Goal: Information Seeking & Learning: Check status

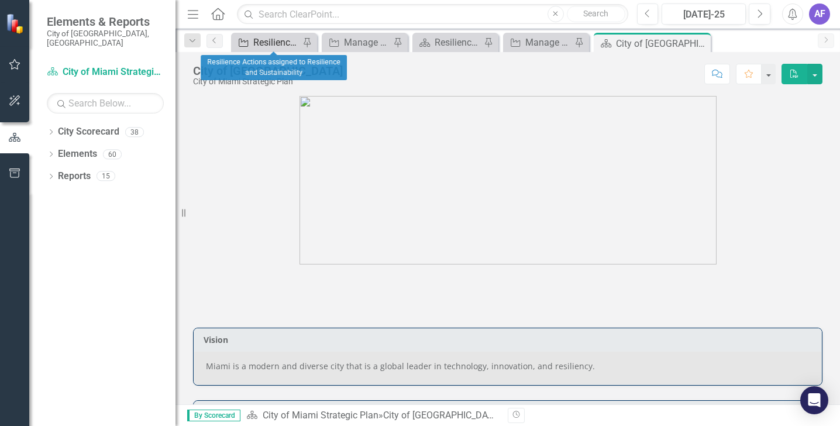
click at [274, 39] on div "Resilience Actions assigned to Resilience and Sustainability" at bounding box center [276, 42] width 46 height 15
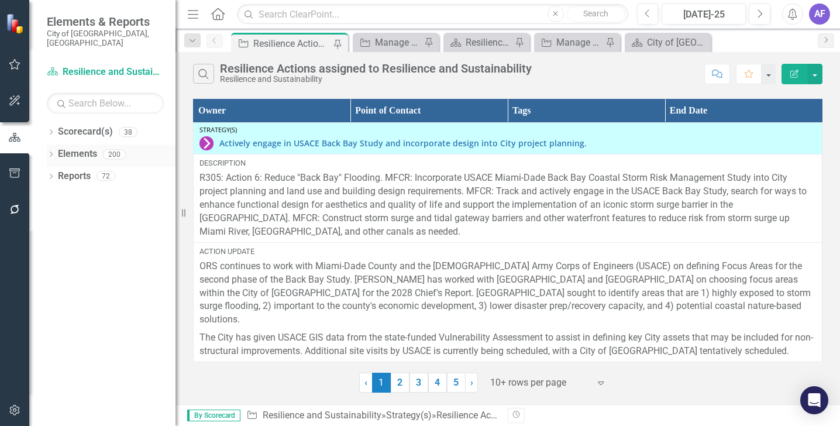
click at [58, 147] on link "Elements" at bounding box center [77, 153] width 39 height 13
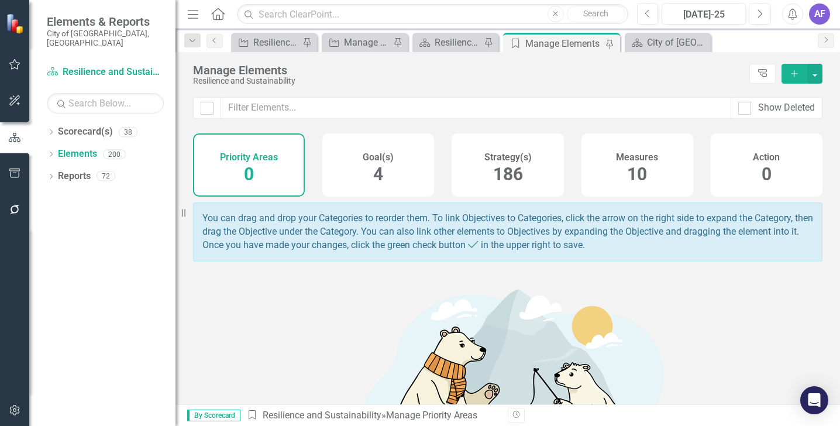
click at [599, 165] on div "Measures 10" at bounding box center [637, 164] width 112 height 63
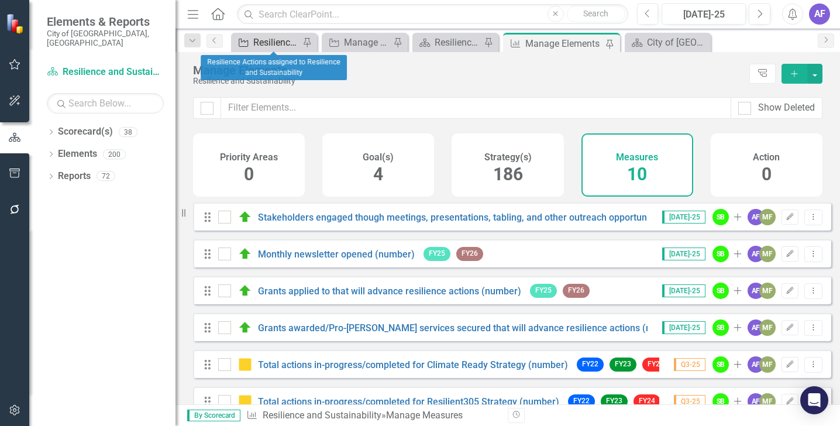
click at [264, 38] on div "Resilience Actions assigned to Resilience and Sustainability" at bounding box center [276, 42] width 46 height 15
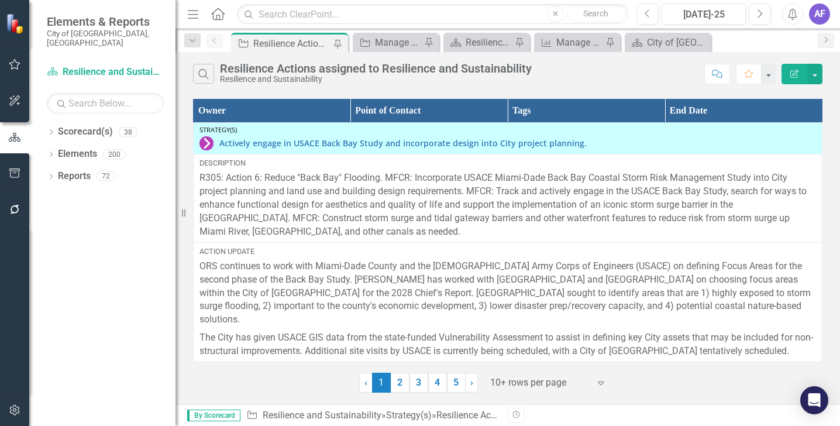
click at [266, 44] on div "Resilience Actions assigned to Resilience and Sustainability" at bounding box center [291, 43] width 77 height 15
click at [82, 66] on link "Scorecard(s) Resilience and Sustainability" at bounding box center [105, 72] width 117 height 13
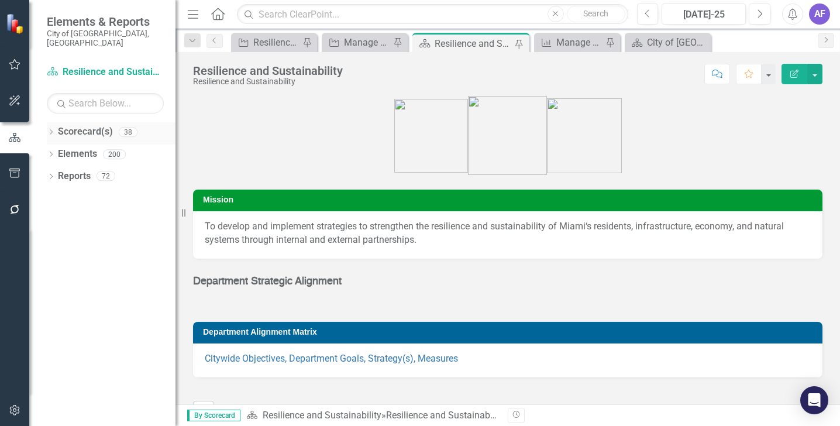
click at [94, 125] on link "Scorecard(s)" at bounding box center [85, 131] width 55 height 13
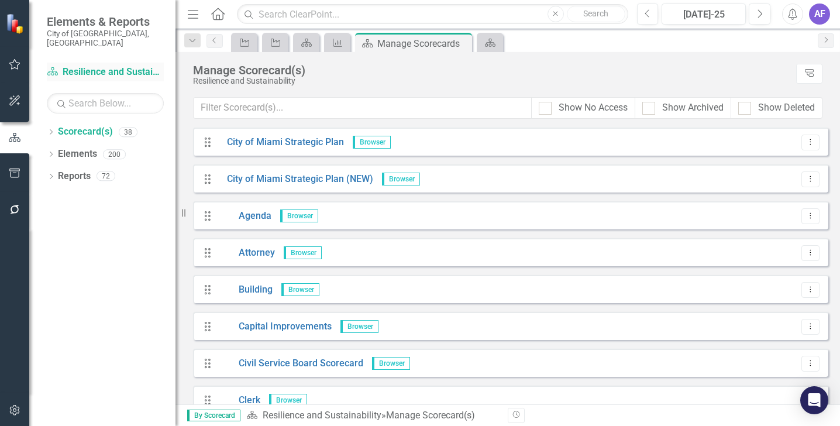
click at [101, 66] on link "Scorecard(s) Resilience and Sustainability" at bounding box center [105, 72] width 117 height 13
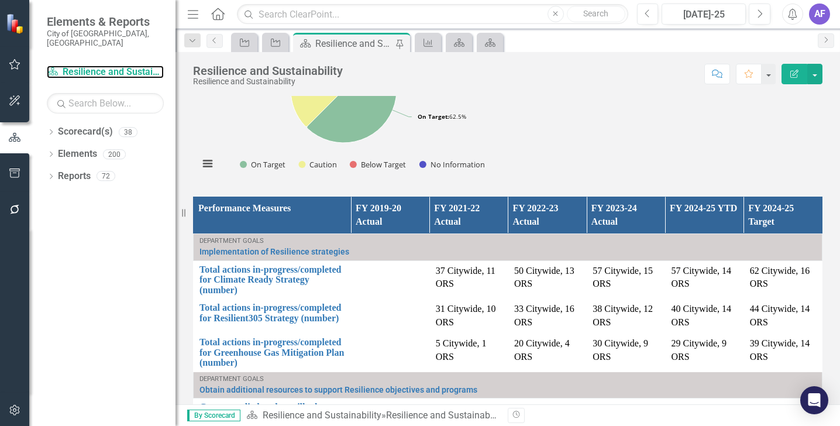
scroll to position [916, 0]
click at [431, 42] on icon "Measure" at bounding box center [428, 42] width 12 height 9
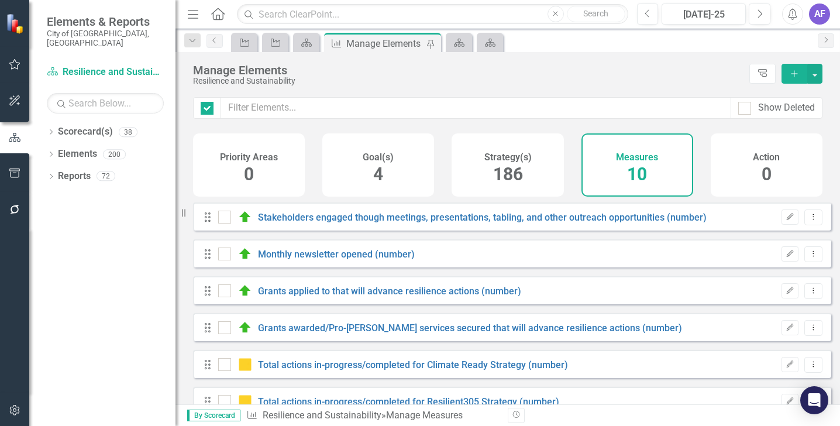
checkbox input "false"
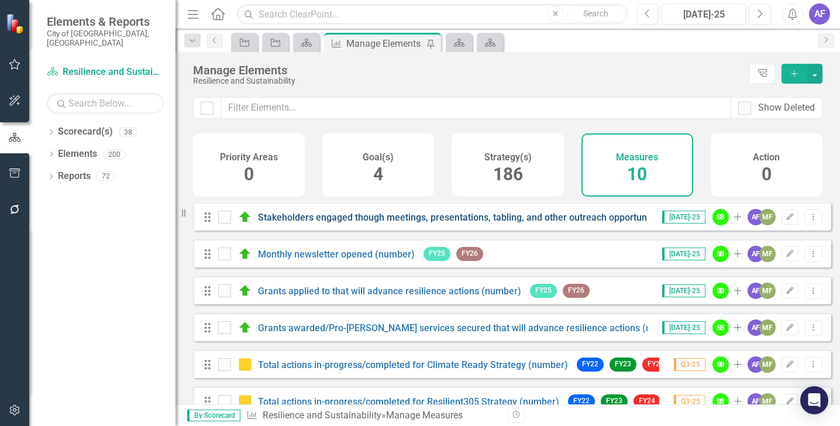
click at [415, 223] on link "Stakeholders engaged though meetings, presentations, tabling, and other outreac…" at bounding box center [482, 217] width 449 height 11
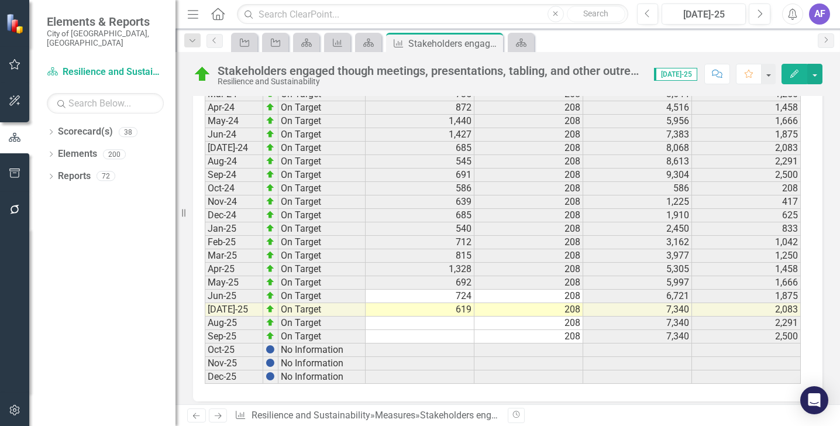
scroll to position [1721, 0]
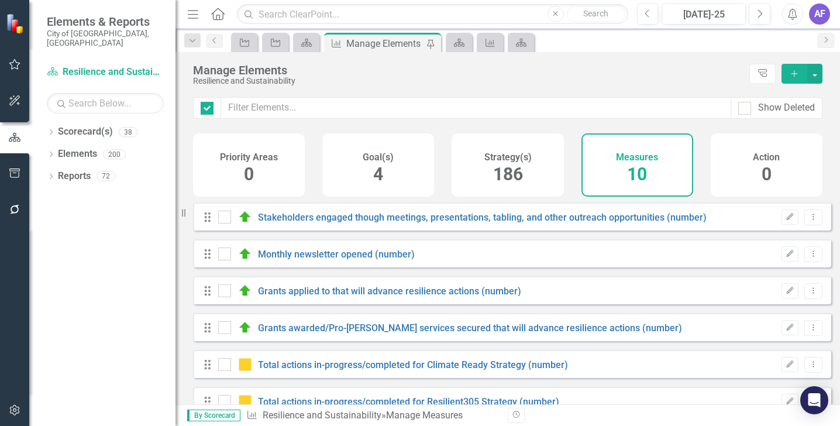
checkbox input "false"
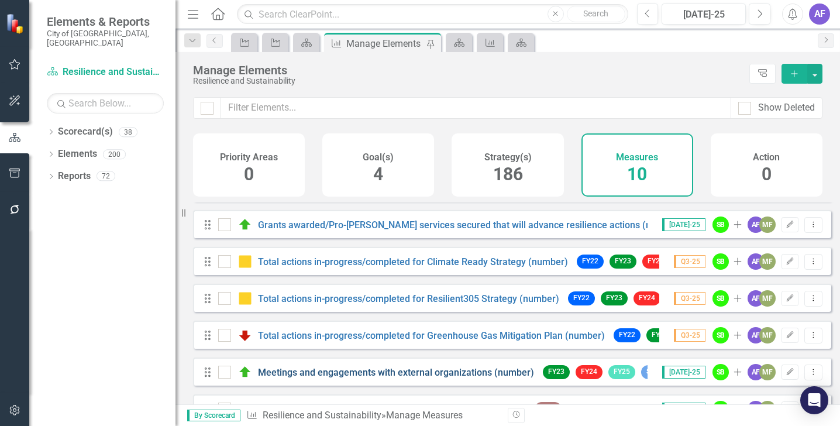
scroll to position [109, 0]
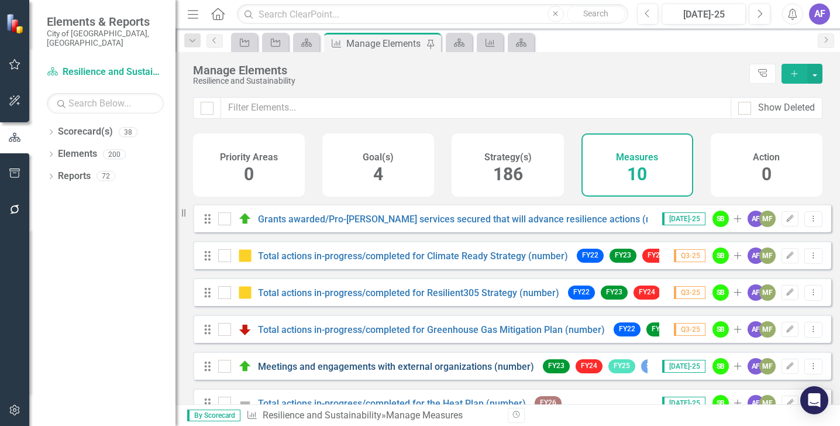
click at [459, 372] on link "Meetings and engagements with external organizations (number)" at bounding box center [396, 366] width 276 height 11
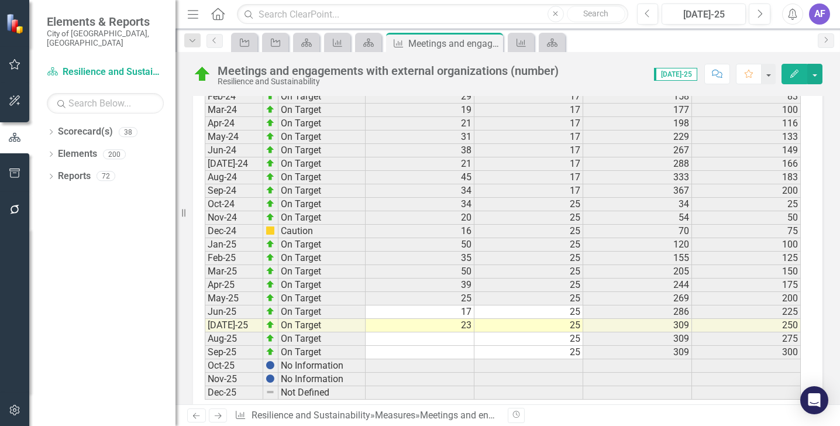
scroll to position [1714, 0]
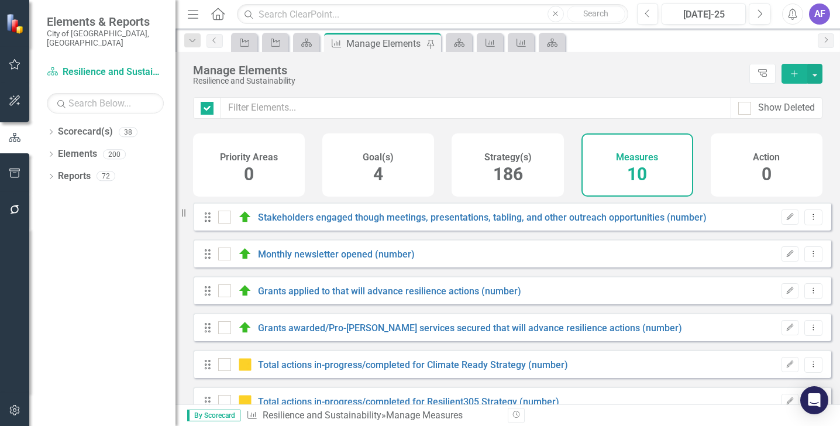
checkbox input "false"
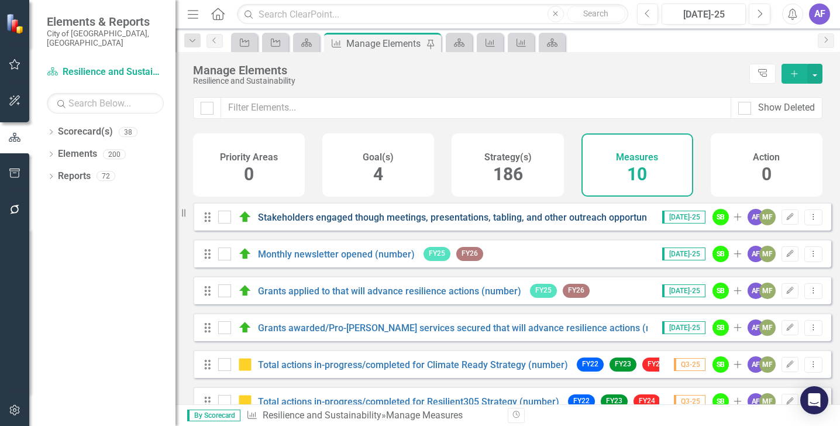
click at [323, 222] on link "Stakeholders engaged though meetings, presentations, tabling, and other outreac…" at bounding box center [482, 217] width 449 height 11
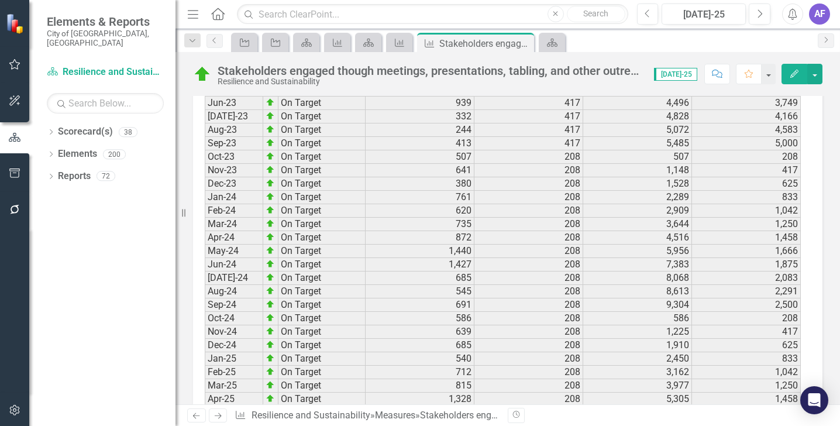
scroll to position [1721, 0]
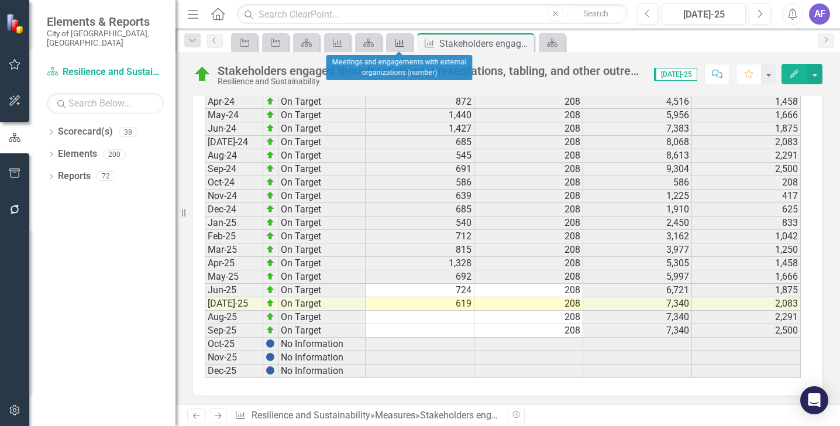
click at [401, 40] on icon "Measure" at bounding box center [400, 42] width 12 height 9
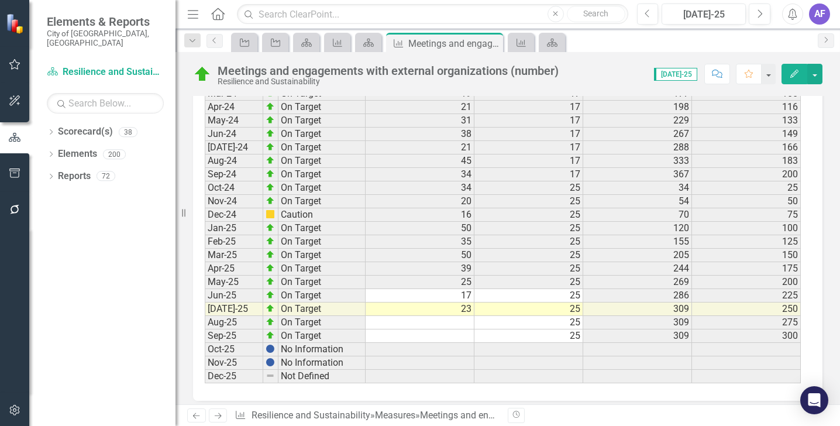
scroll to position [1710, 0]
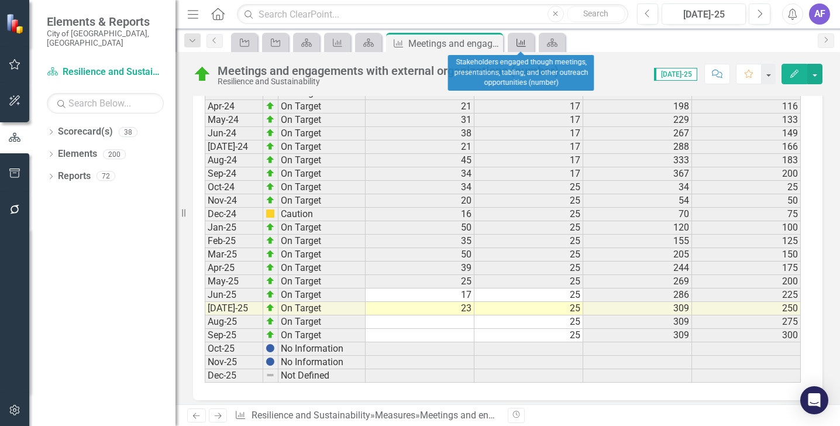
click at [515, 44] on icon "Measure" at bounding box center [521, 42] width 12 height 9
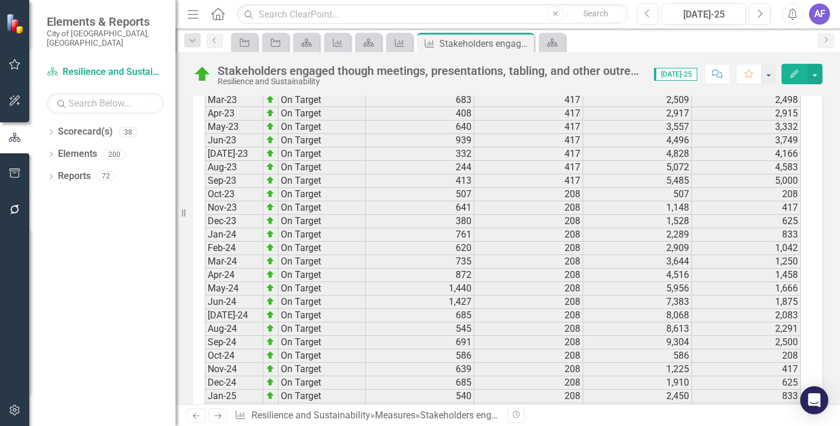
scroll to position [1721, 0]
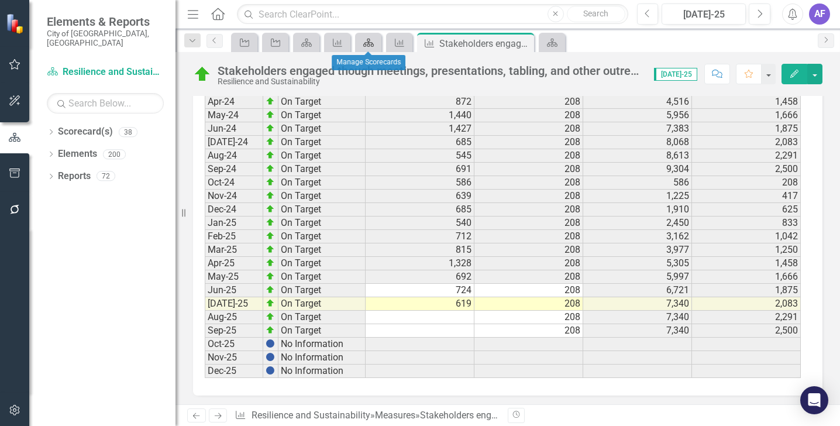
click at [367, 43] on icon "Scorecard(s)" at bounding box center [369, 42] width 12 height 9
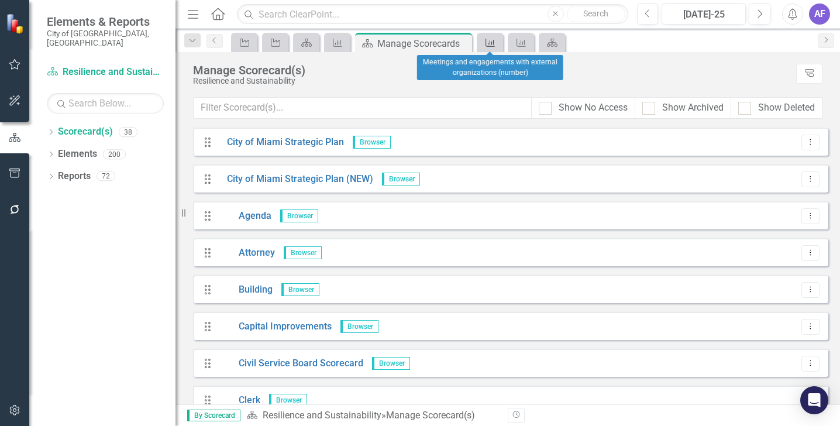
click at [490, 43] on icon at bounding box center [490, 43] width 9 height 8
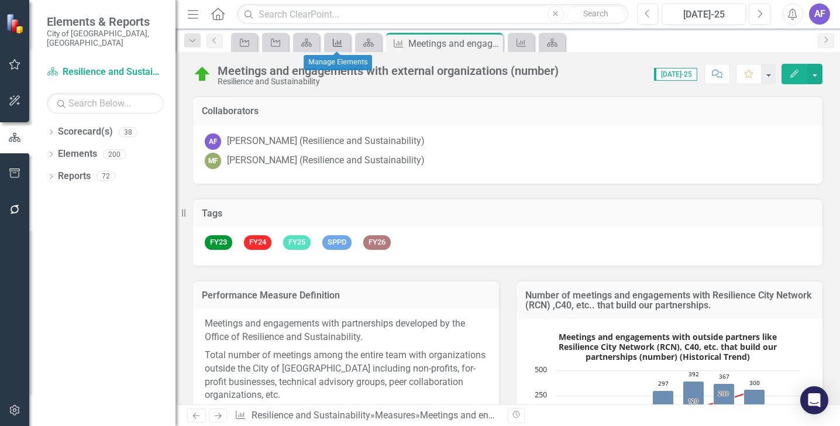
click at [336, 44] on icon "Measure" at bounding box center [338, 42] width 12 height 9
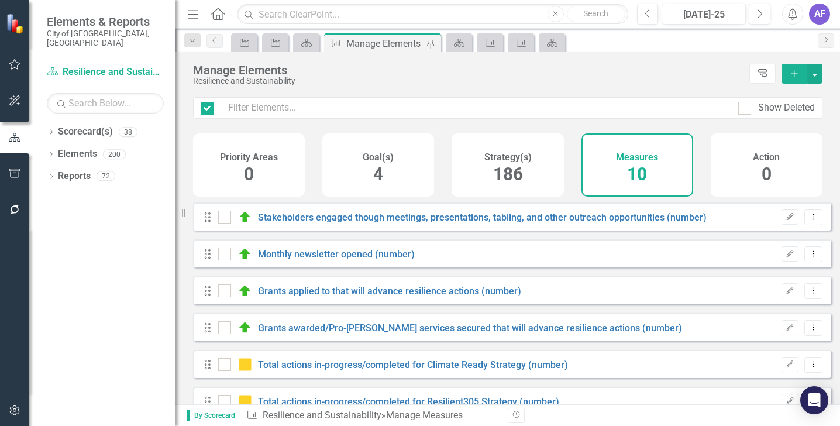
checkbox input "false"
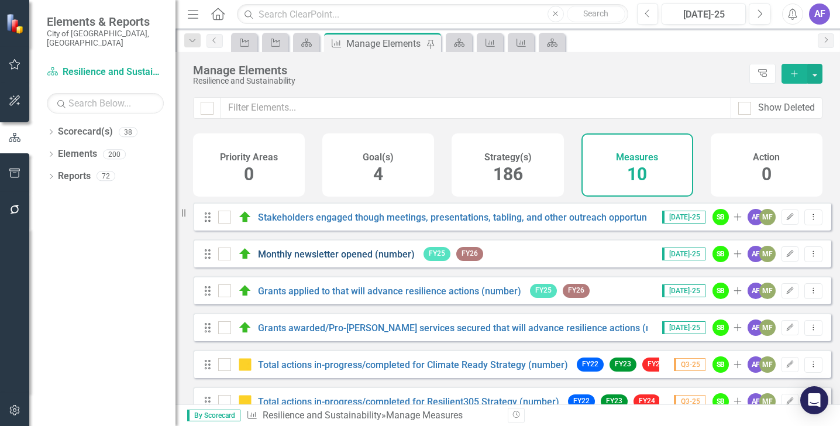
click at [370, 260] on link "Monthly newsletter opened (number)" at bounding box center [336, 254] width 157 height 11
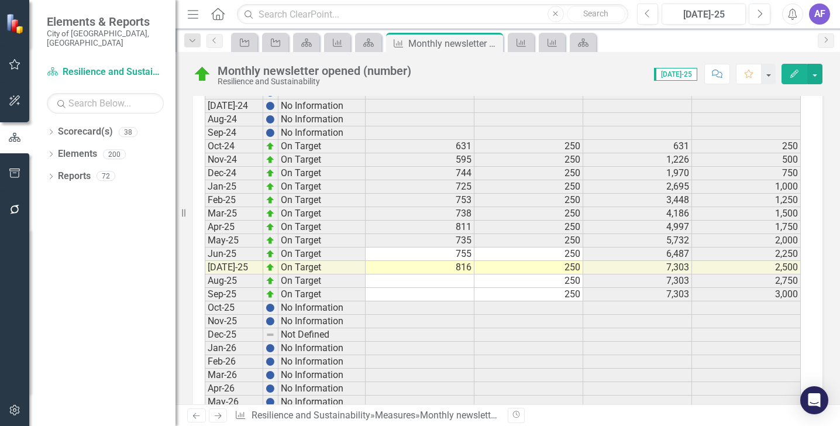
scroll to position [2101, 0]
click at [372, 45] on icon "Scorecard(s)" at bounding box center [369, 42] width 12 height 9
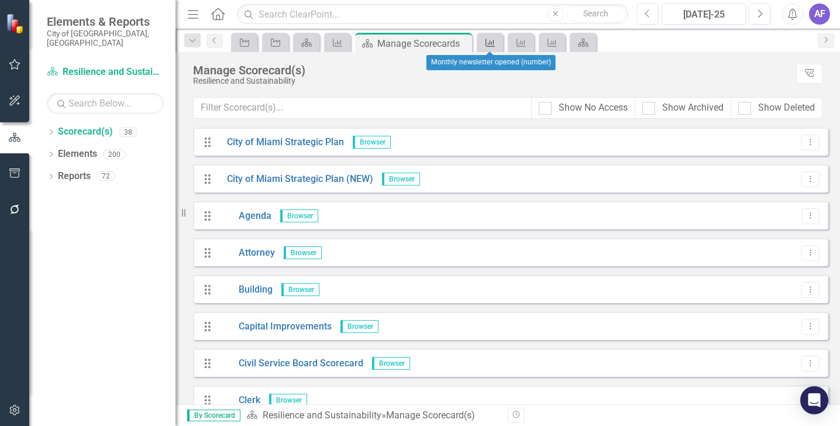
click at [486, 43] on icon "Measure" at bounding box center [490, 42] width 12 height 9
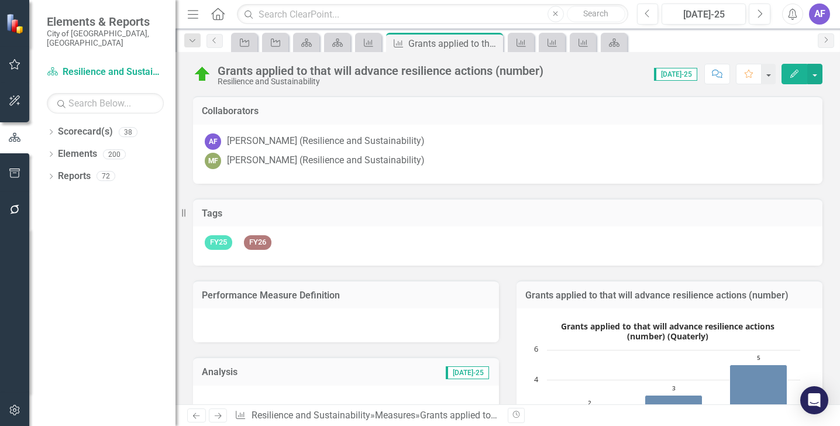
scroll to position [2092, 0]
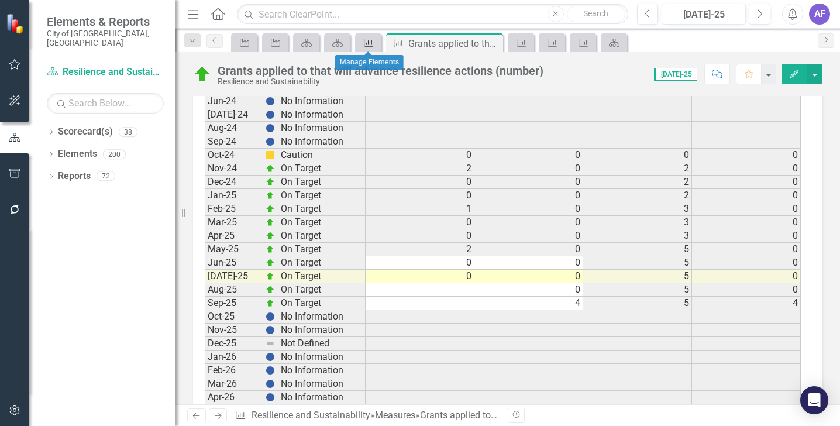
click at [365, 48] on div "Measure" at bounding box center [366, 42] width 16 height 15
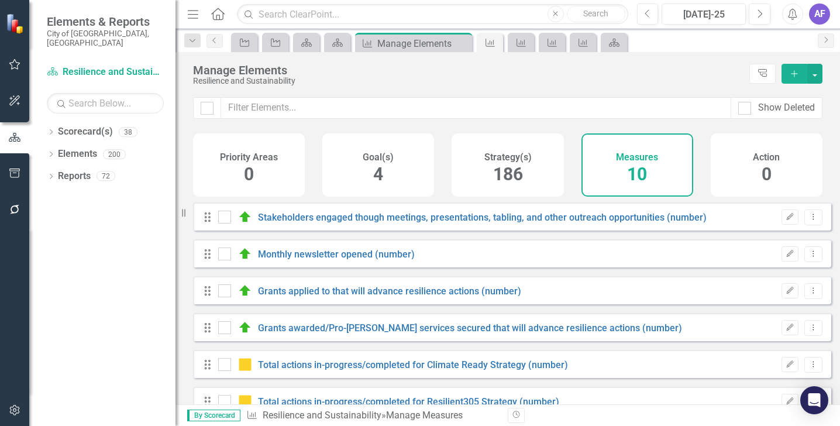
checkbox input "false"
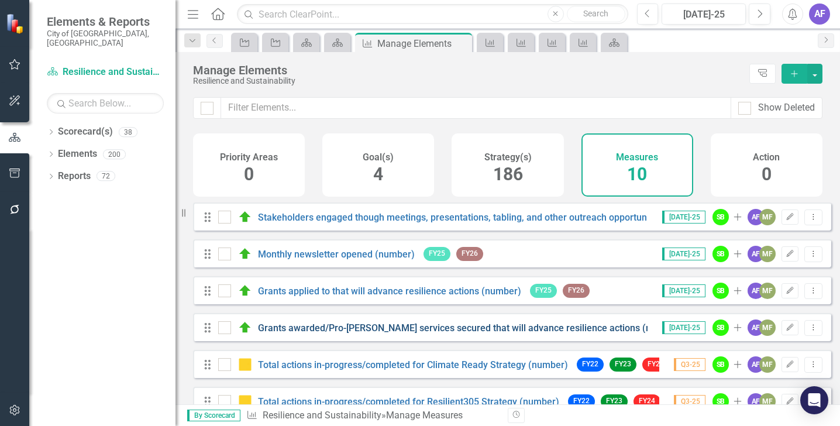
click at [342, 333] on link "Grants awarded/Pro-[PERSON_NAME] services secured that will advance resilience …" at bounding box center [470, 327] width 424 height 11
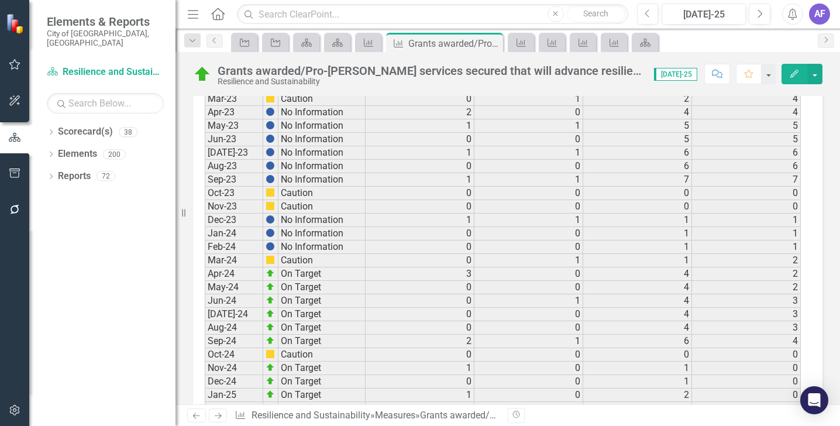
scroll to position [1721, 0]
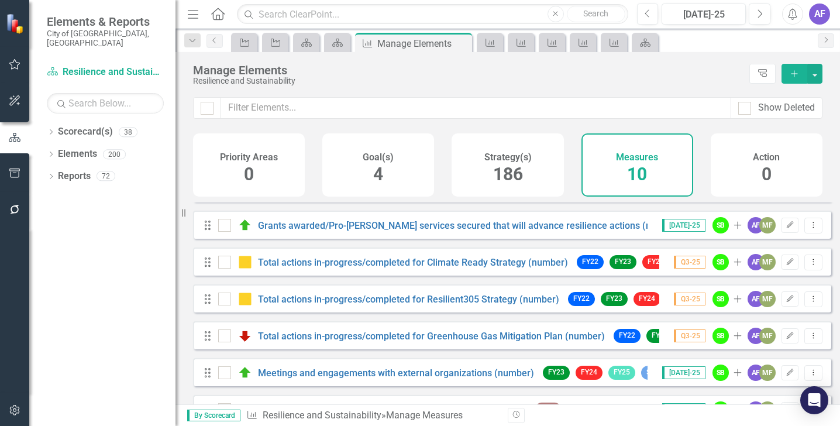
scroll to position [113, 0]
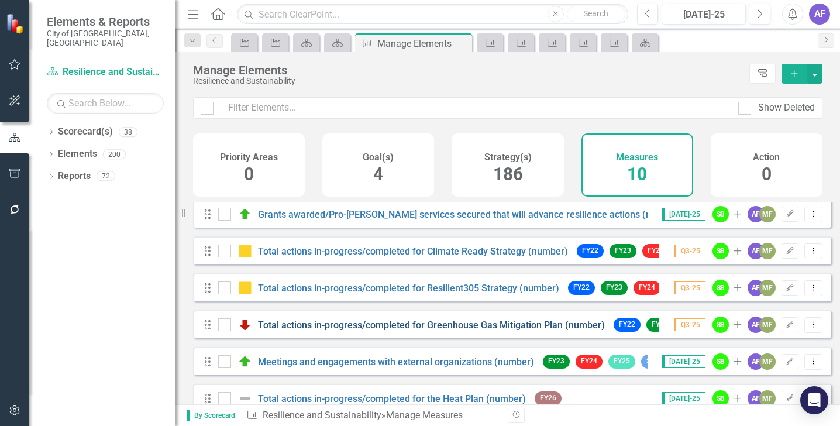
click at [367, 331] on link "Total actions in-progress/completed for Greenhouse Gas Mitigation Plan (number)" at bounding box center [431, 324] width 347 height 11
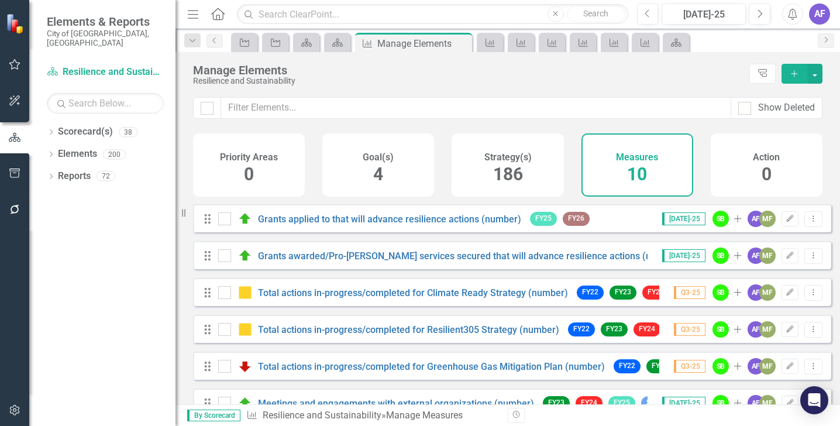
scroll to position [63, 0]
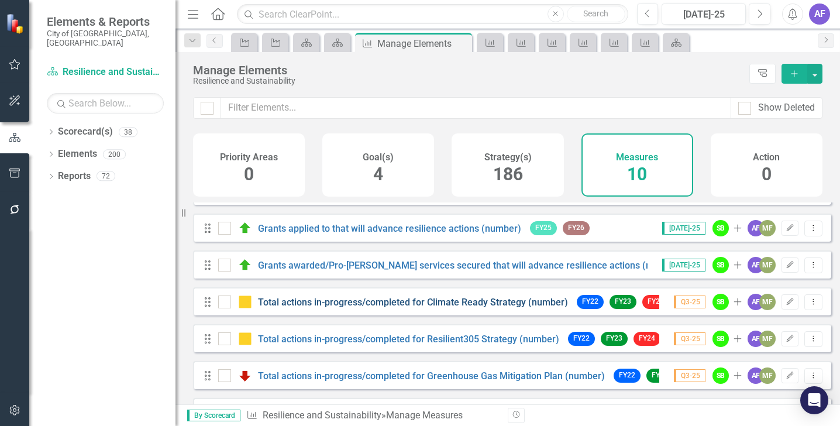
click at [389, 308] on link "Total actions in-progress/completed for Climate Ready Strategy (number)" at bounding box center [413, 302] width 310 height 11
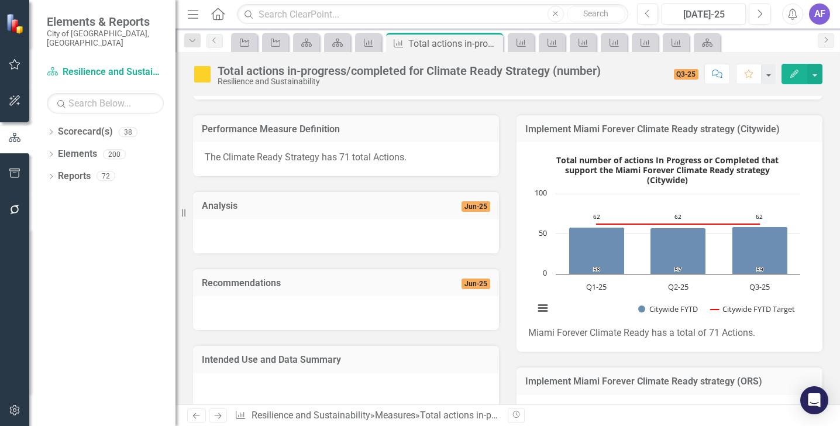
scroll to position [157, 0]
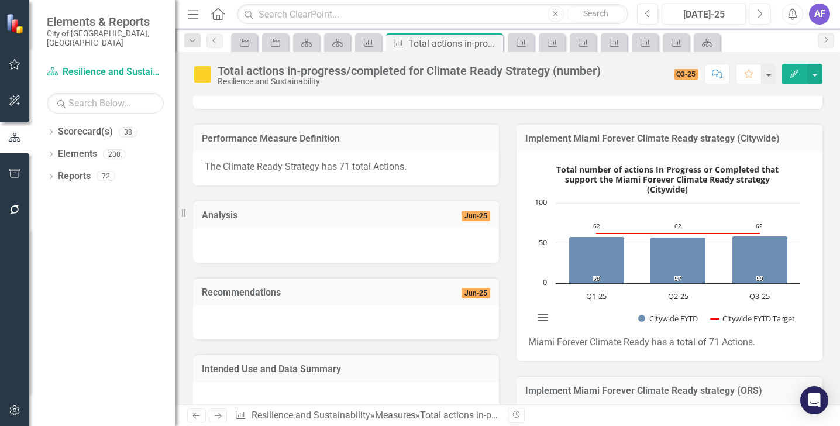
click at [661, 376] on div "Implement Miami Forever Climate Ready strategy (ORS)" at bounding box center [670, 390] width 306 height 29
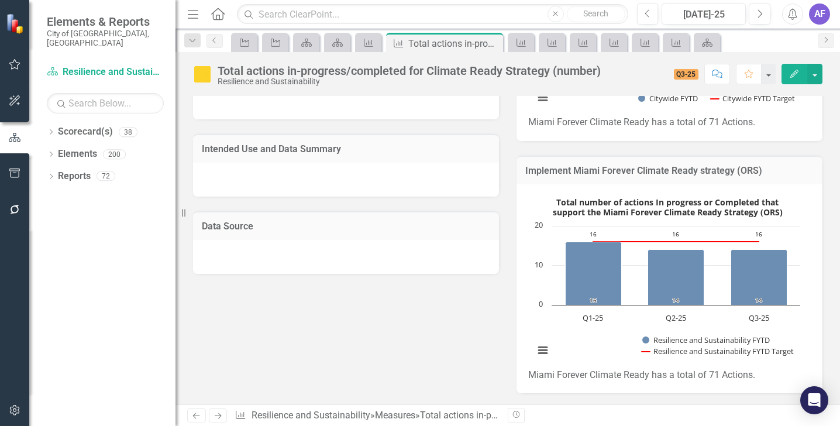
scroll to position [376, 0]
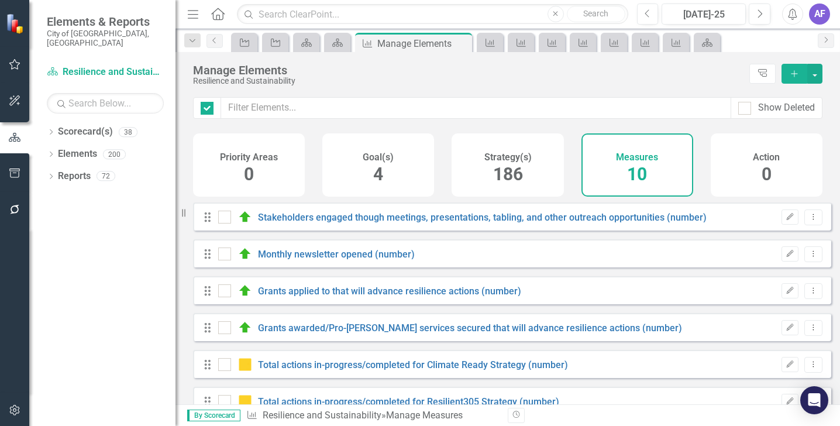
checkbox input "false"
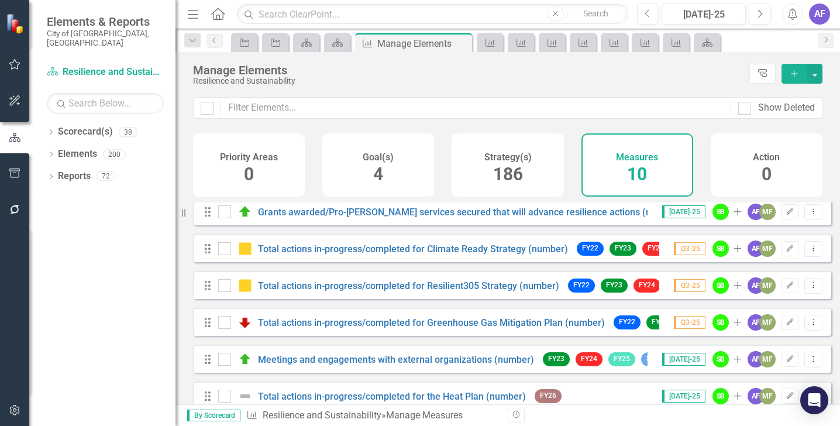
scroll to position [115, 0]
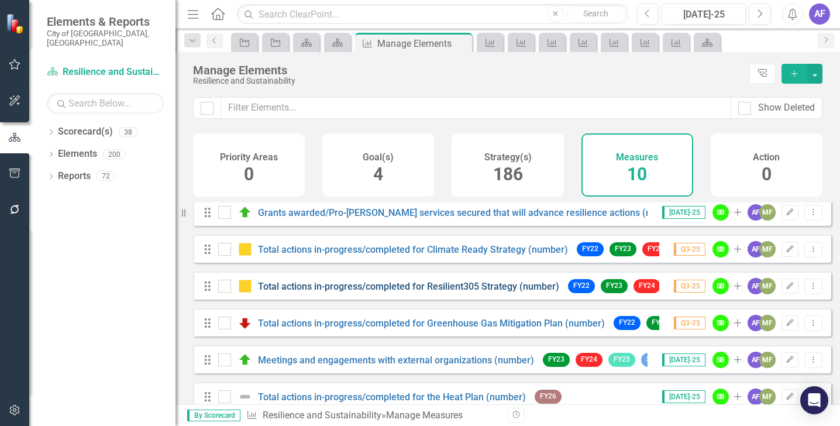
click at [363, 292] on link "Total actions in-progress/completed for Resilient305 Strategy (number)" at bounding box center [408, 286] width 301 height 11
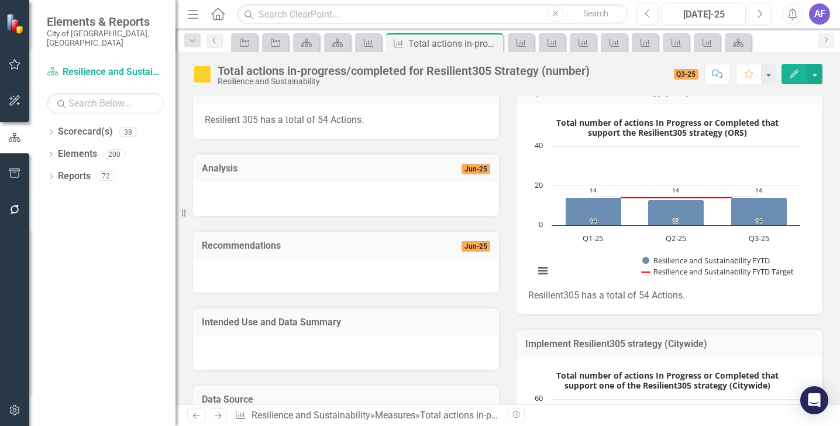
scroll to position [154, 0]
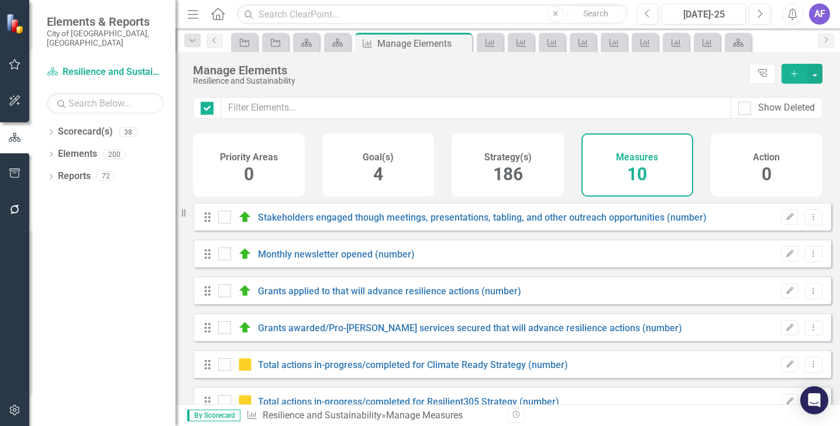
checkbox input "false"
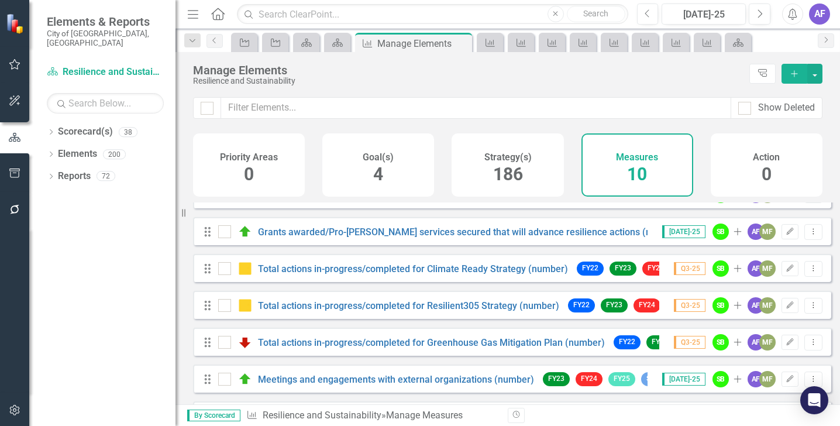
scroll to position [98, 0]
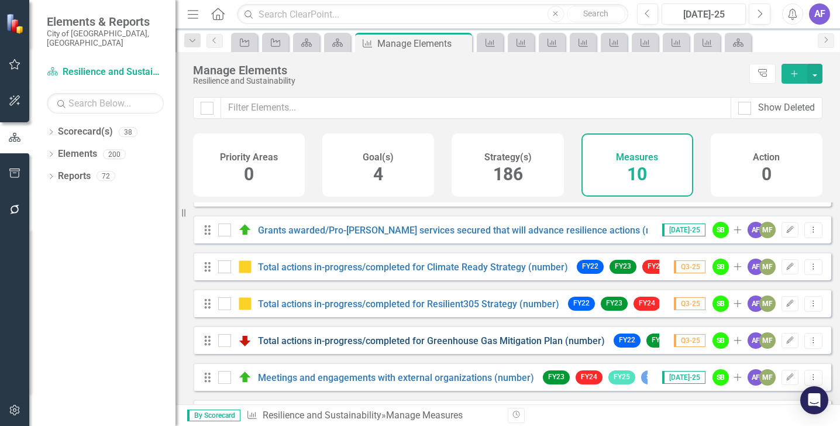
click at [377, 346] on link "Total actions in-progress/completed for Greenhouse Gas Mitigation Plan (number)" at bounding box center [431, 340] width 347 height 11
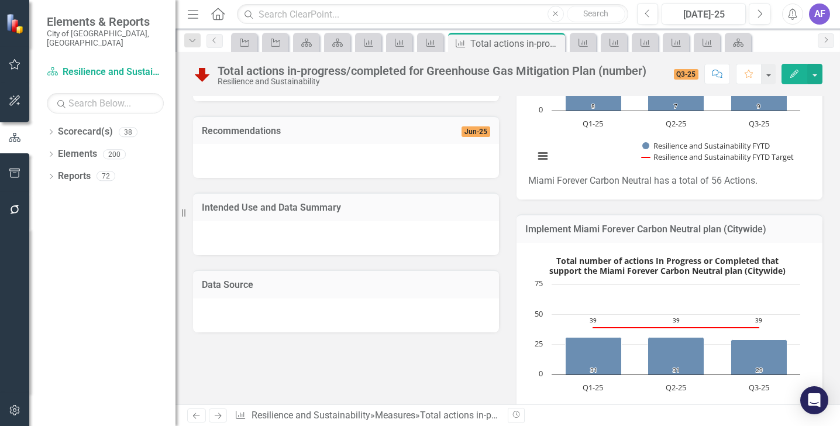
scroll to position [325, 0]
